Goal: Check status: Check status

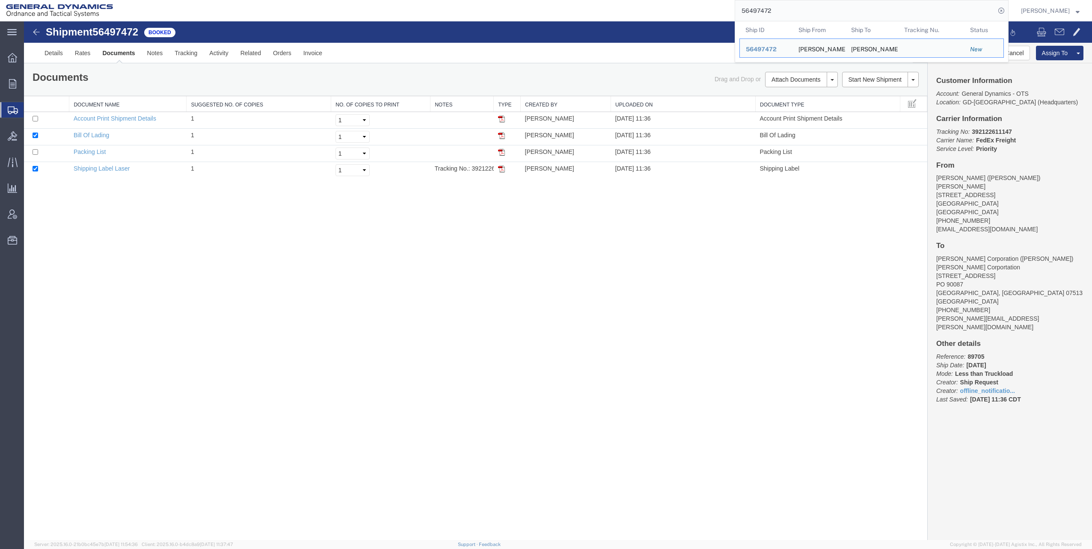
drag, startPoint x: 749, startPoint y: 11, endPoint x: 818, endPoint y: 16, distance: 68.6
click at [818, 16] on input "56497472" at bounding box center [865, 10] width 260 height 21
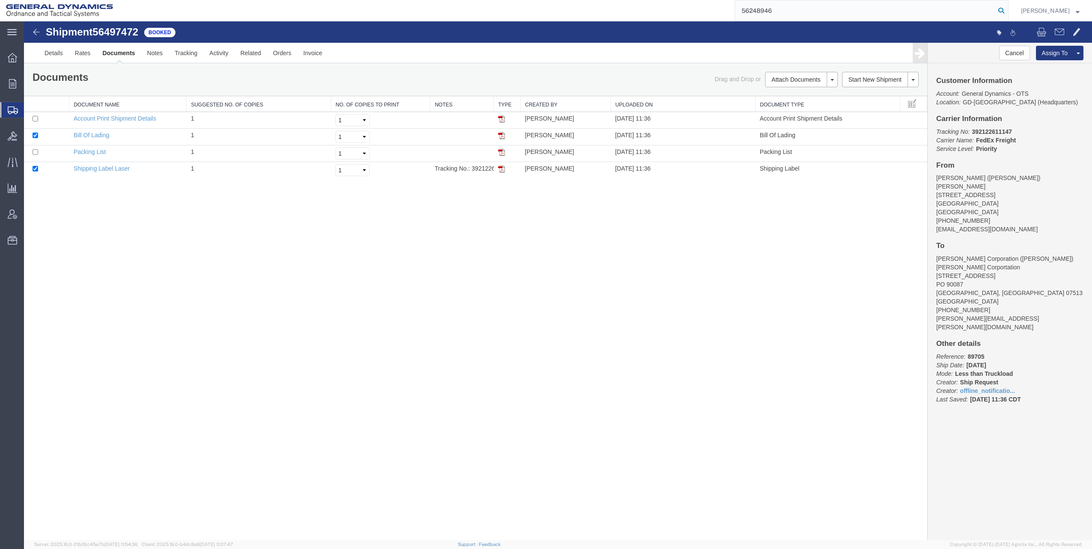
click at [1003, 9] on icon at bounding box center [1001, 11] width 12 height 12
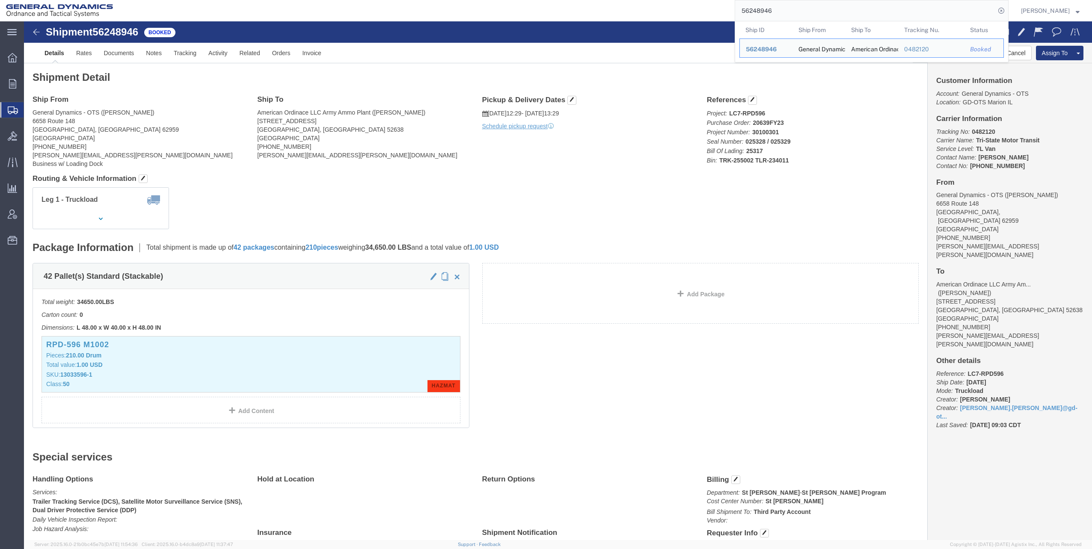
drag, startPoint x: 746, startPoint y: 9, endPoint x: 832, endPoint y: 4, distance: 86.5
click at [835, 4] on input "56248946" at bounding box center [865, 10] width 260 height 21
paste input "388847"
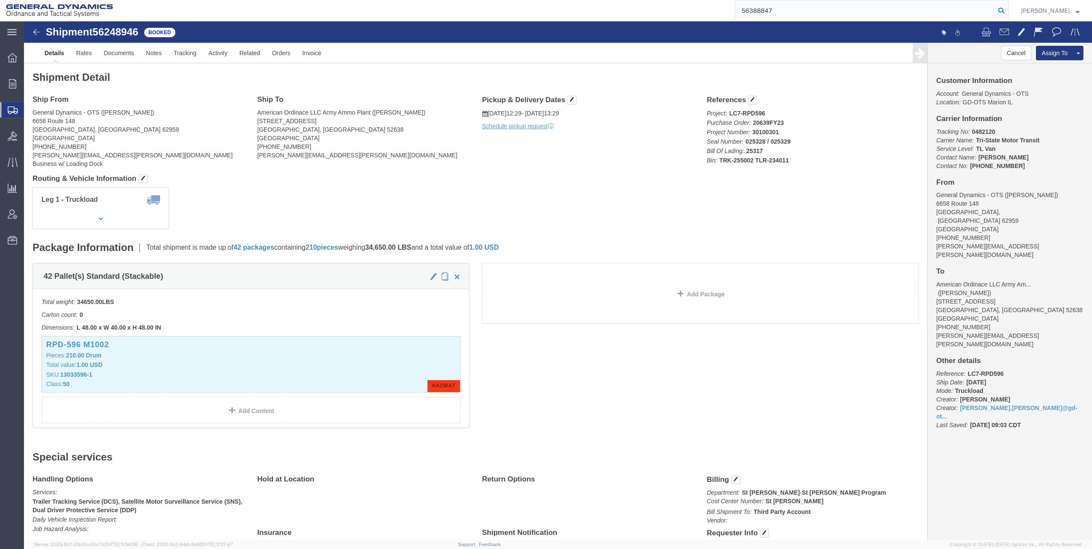
click at [1003, 9] on icon at bounding box center [1001, 11] width 12 height 12
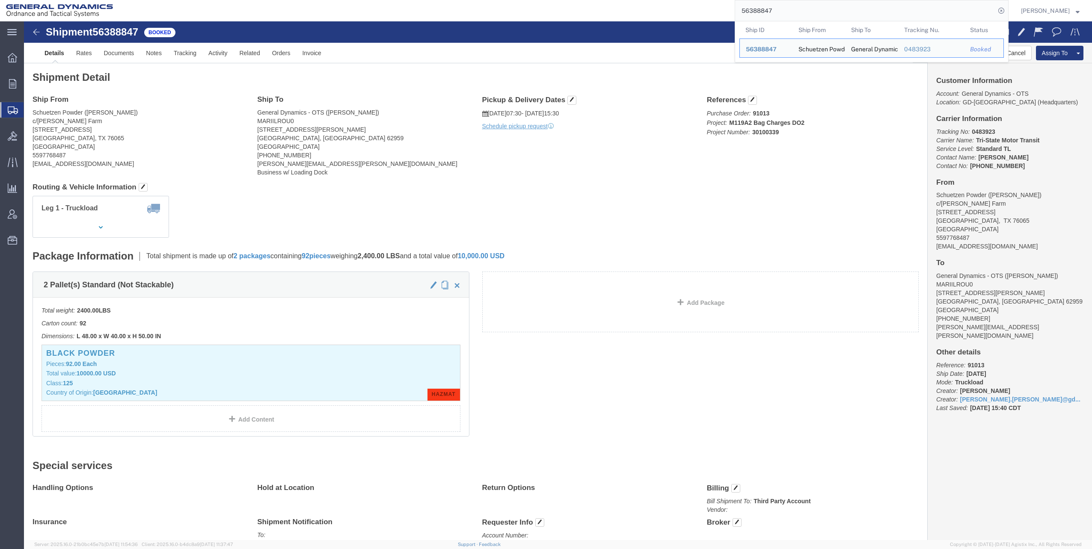
drag, startPoint x: 744, startPoint y: 9, endPoint x: 782, endPoint y: 6, distance: 37.4
click at [782, 6] on input "56388847" at bounding box center [865, 10] width 260 height 21
paste input "97636"
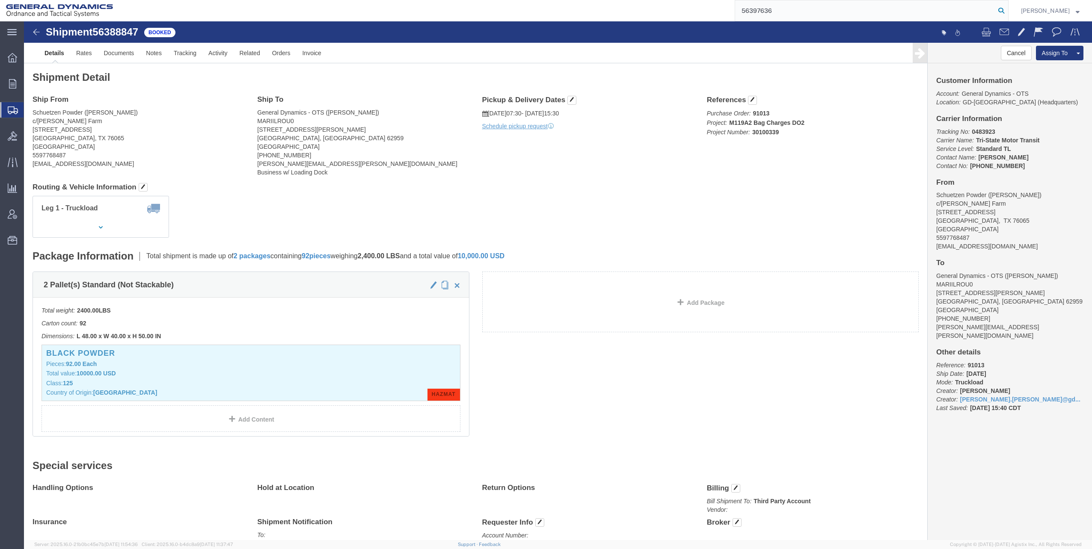
click at [1003, 12] on icon at bounding box center [1001, 11] width 12 height 12
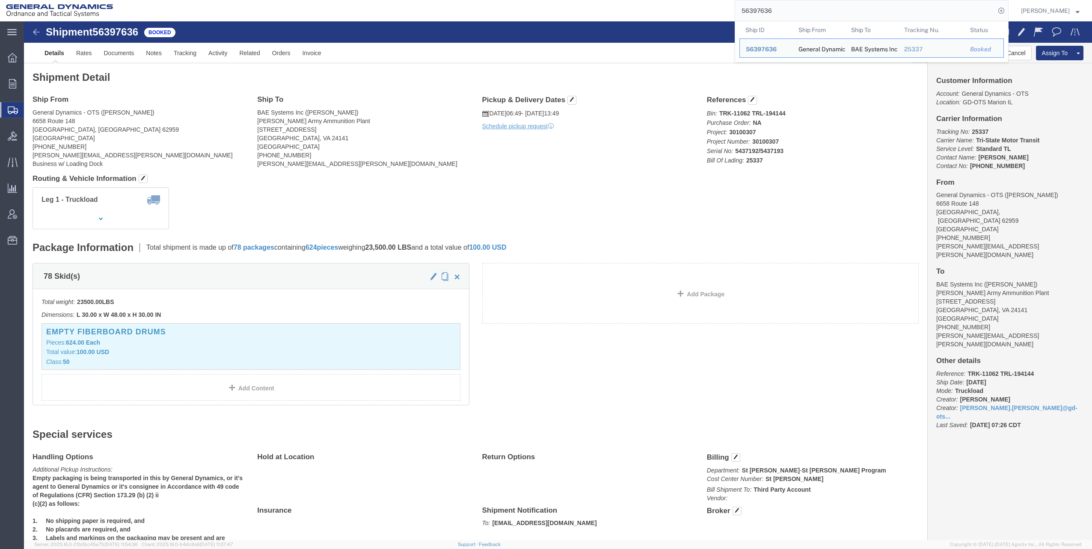
drag, startPoint x: 743, startPoint y: 10, endPoint x: 792, endPoint y: 11, distance: 49.6
click at [792, 11] on input "56397636" at bounding box center [865, 10] width 260 height 21
paste input "404330"
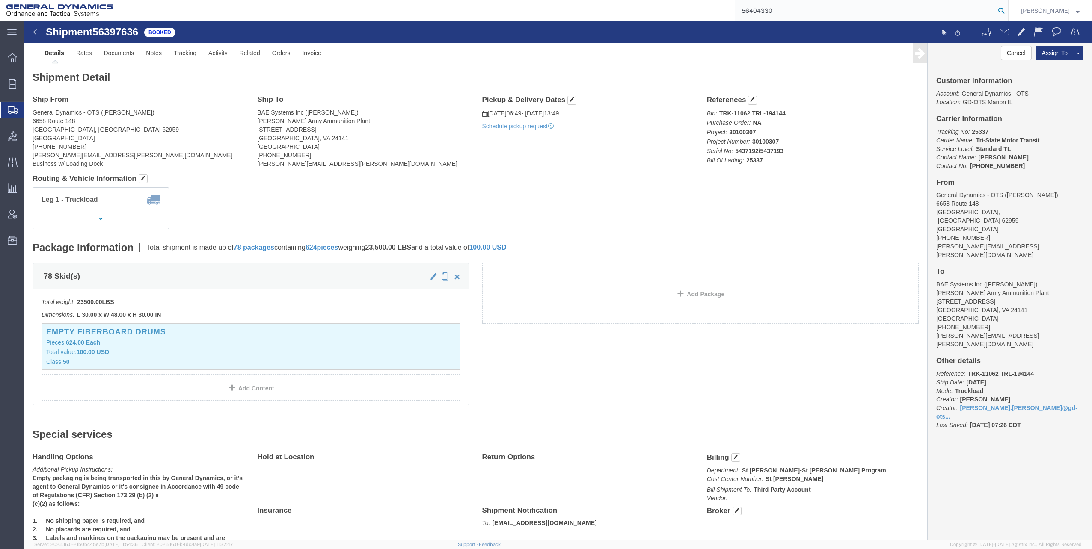
click at [1003, 12] on icon at bounding box center [1001, 11] width 12 height 12
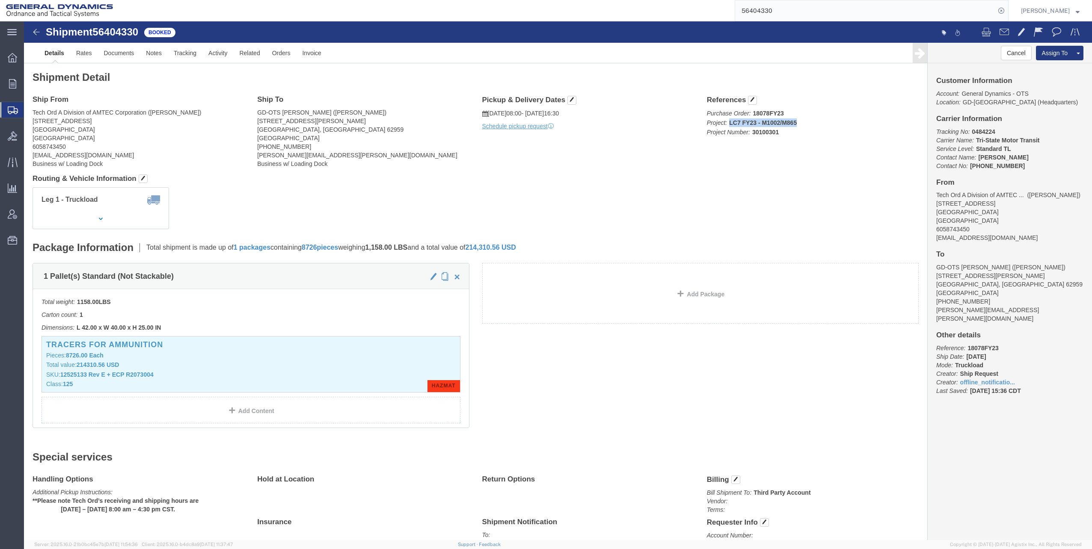
drag, startPoint x: 701, startPoint y: 101, endPoint x: 772, endPoint y: 101, distance: 70.6
click p "Purchase Order: 18078FY23 Project: LC7 FY23 - M1002/M865 Project Number: 301003…"
copy b "LC7 FY23 - M1002/M865"
drag, startPoint x: 726, startPoint y: 91, endPoint x: 755, endPoint y: 89, distance: 29.6
click b "18078FY23"
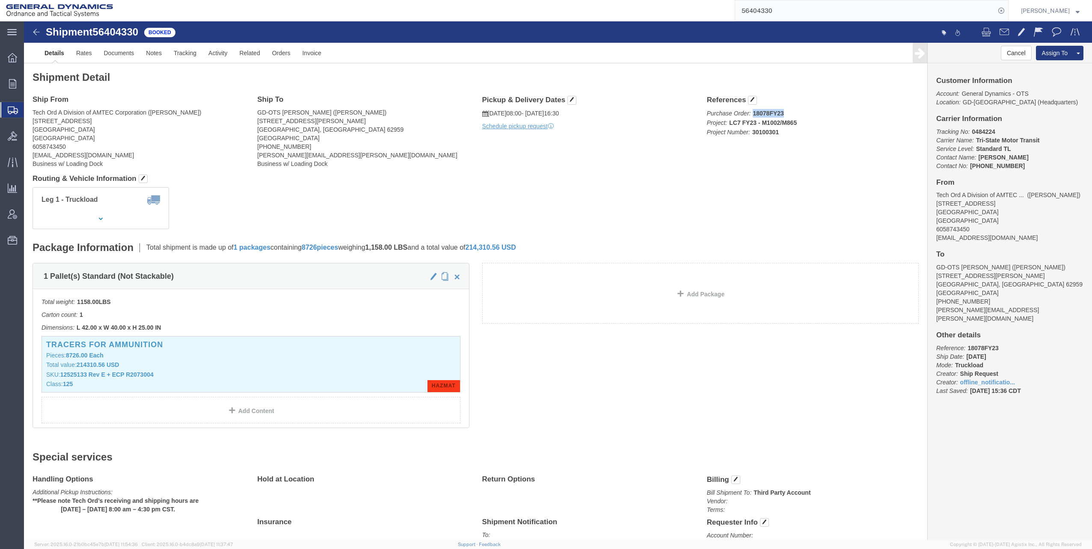
copy b "18078FY23"
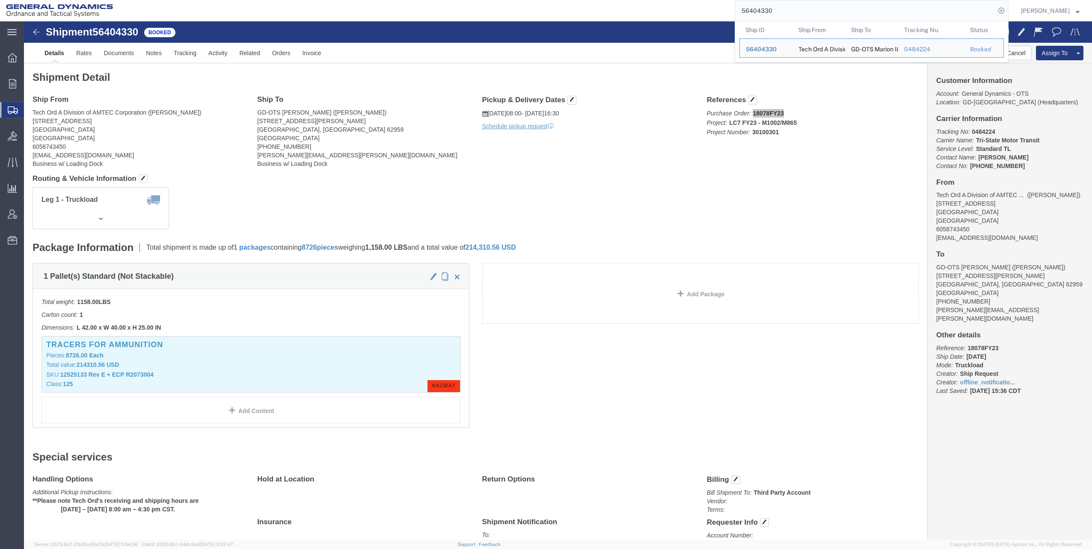
drag, startPoint x: 746, startPoint y: 10, endPoint x: 829, endPoint y: 7, distance: 82.6
click at [829, 7] on input "56404330" at bounding box center [865, 10] width 260 height 21
paste input "1488"
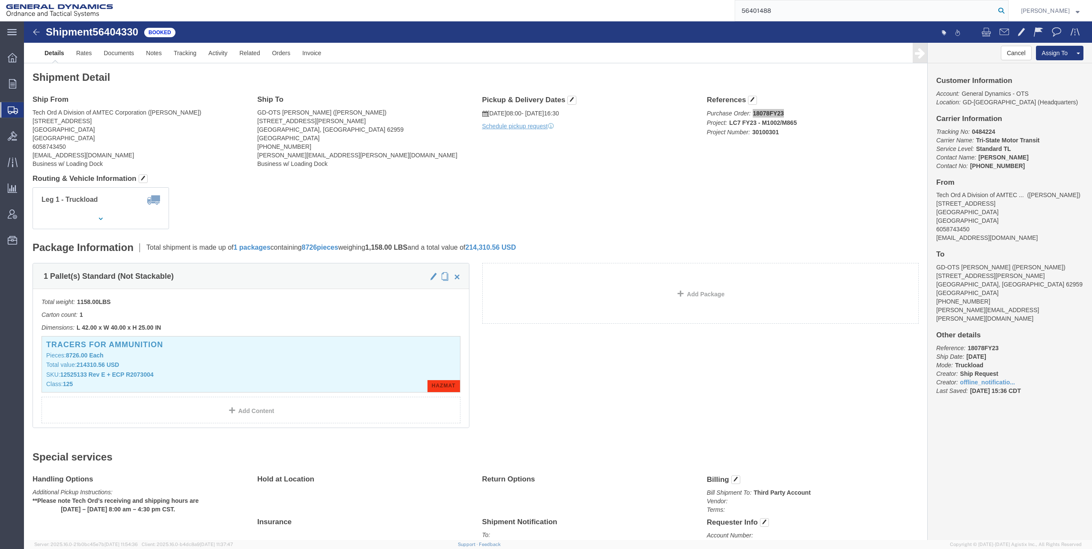
click at [1005, 10] on icon at bounding box center [1001, 11] width 12 height 12
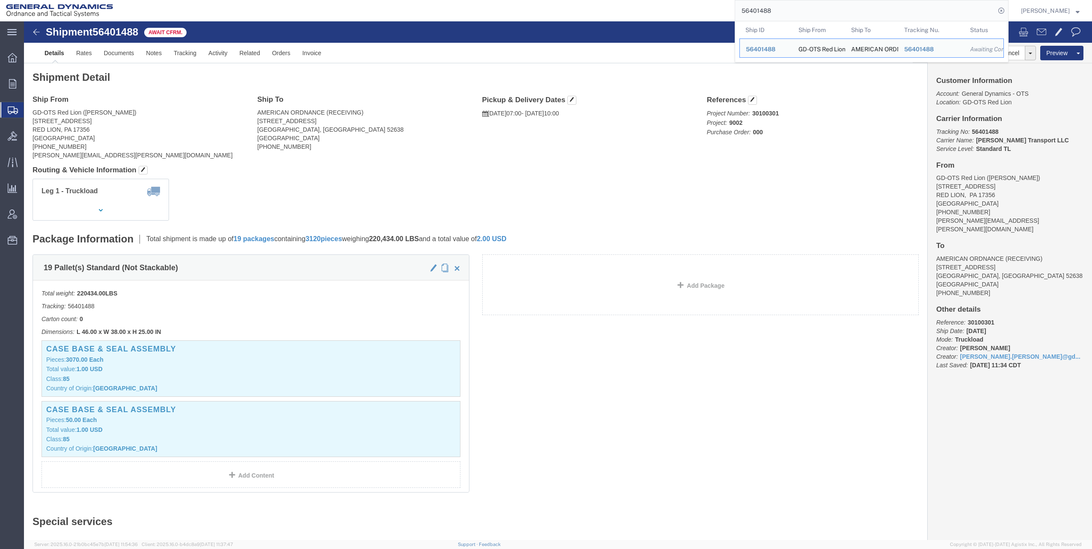
drag, startPoint x: 745, startPoint y: 11, endPoint x: 803, endPoint y: 12, distance: 58.2
click at [803, 12] on input "56401488" at bounding box center [865, 10] width 260 height 21
paste input "332177"
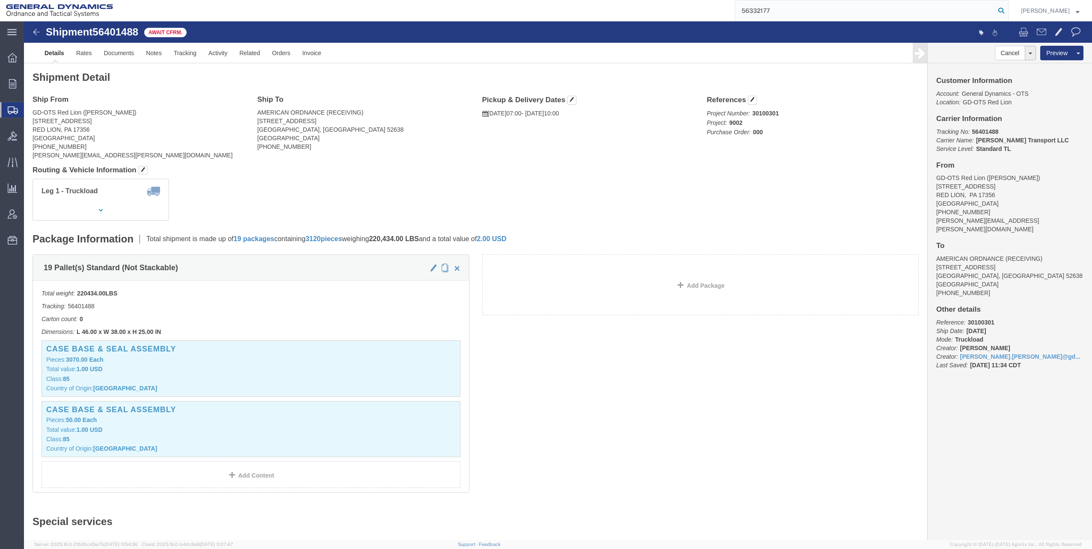
type input "56332177"
click at [1005, 10] on icon at bounding box center [1001, 11] width 12 height 12
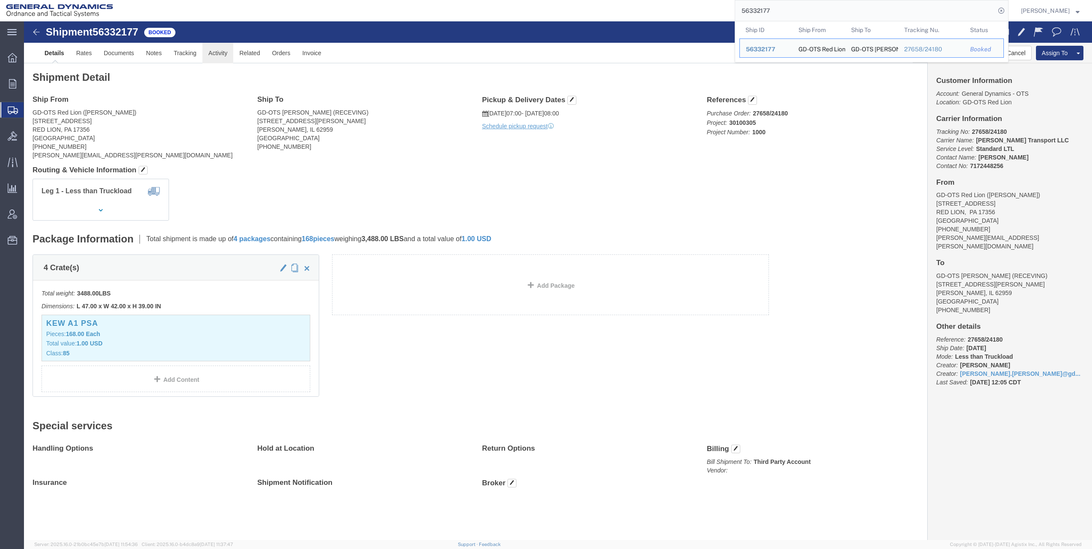
click link "Activity"
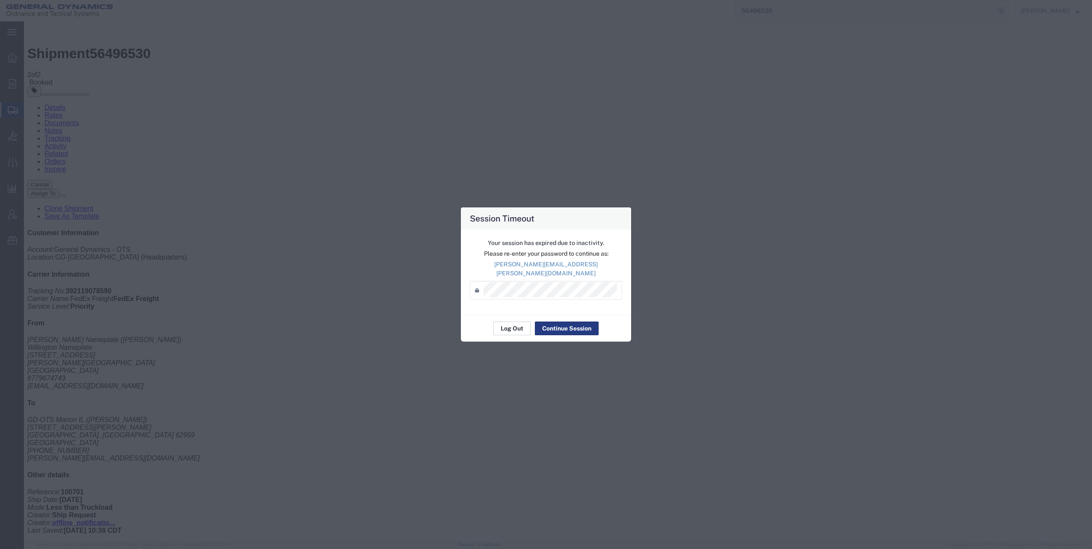
click at [508, 323] on button "Log Out" at bounding box center [511, 329] width 37 height 14
